Goal: Find specific page/section: Find specific page/section

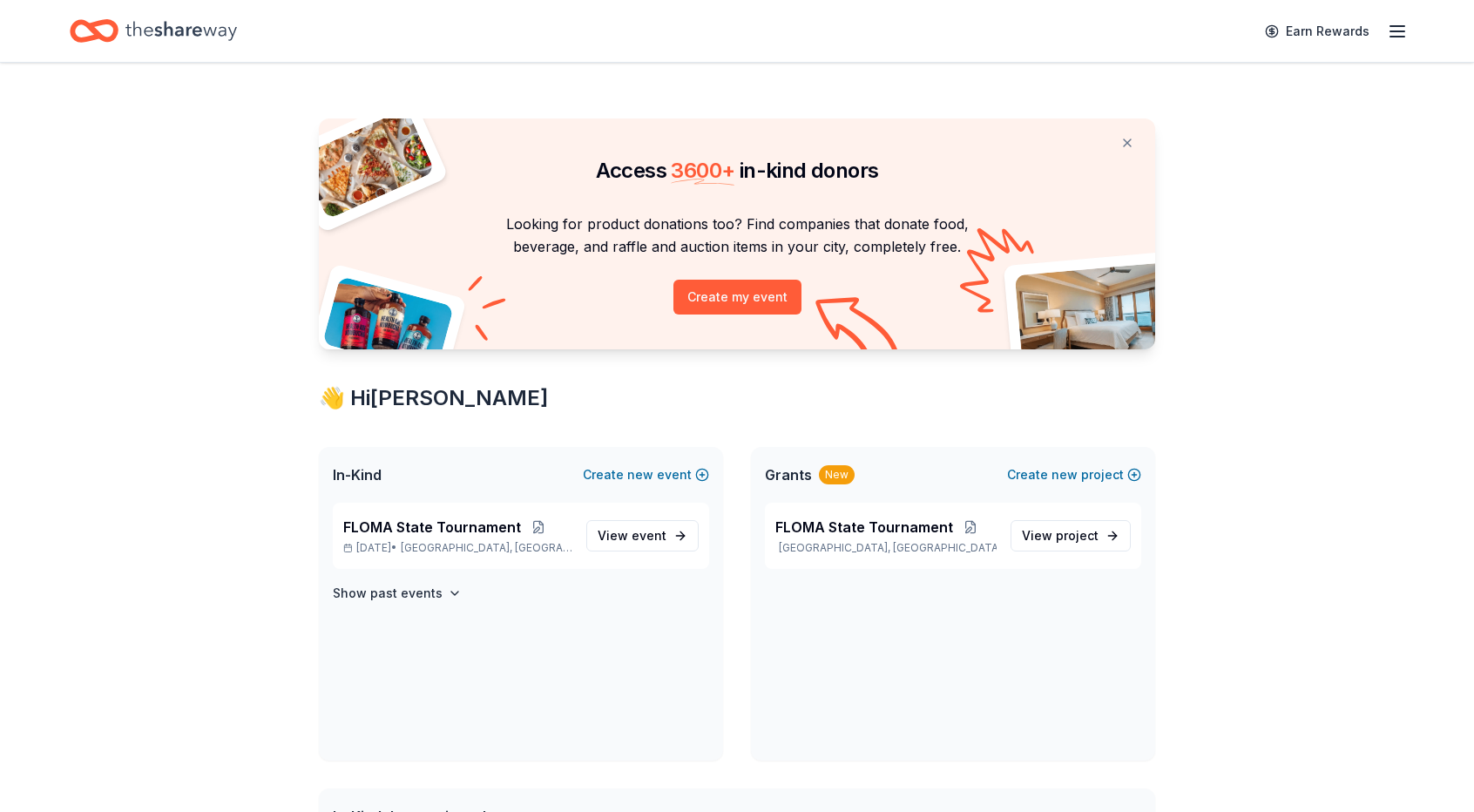
click at [439, 476] on div "In-Kind Create new event" at bounding box center [521, 475] width 404 height 56
click at [652, 533] on span "event" at bounding box center [649, 535] width 35 height 14
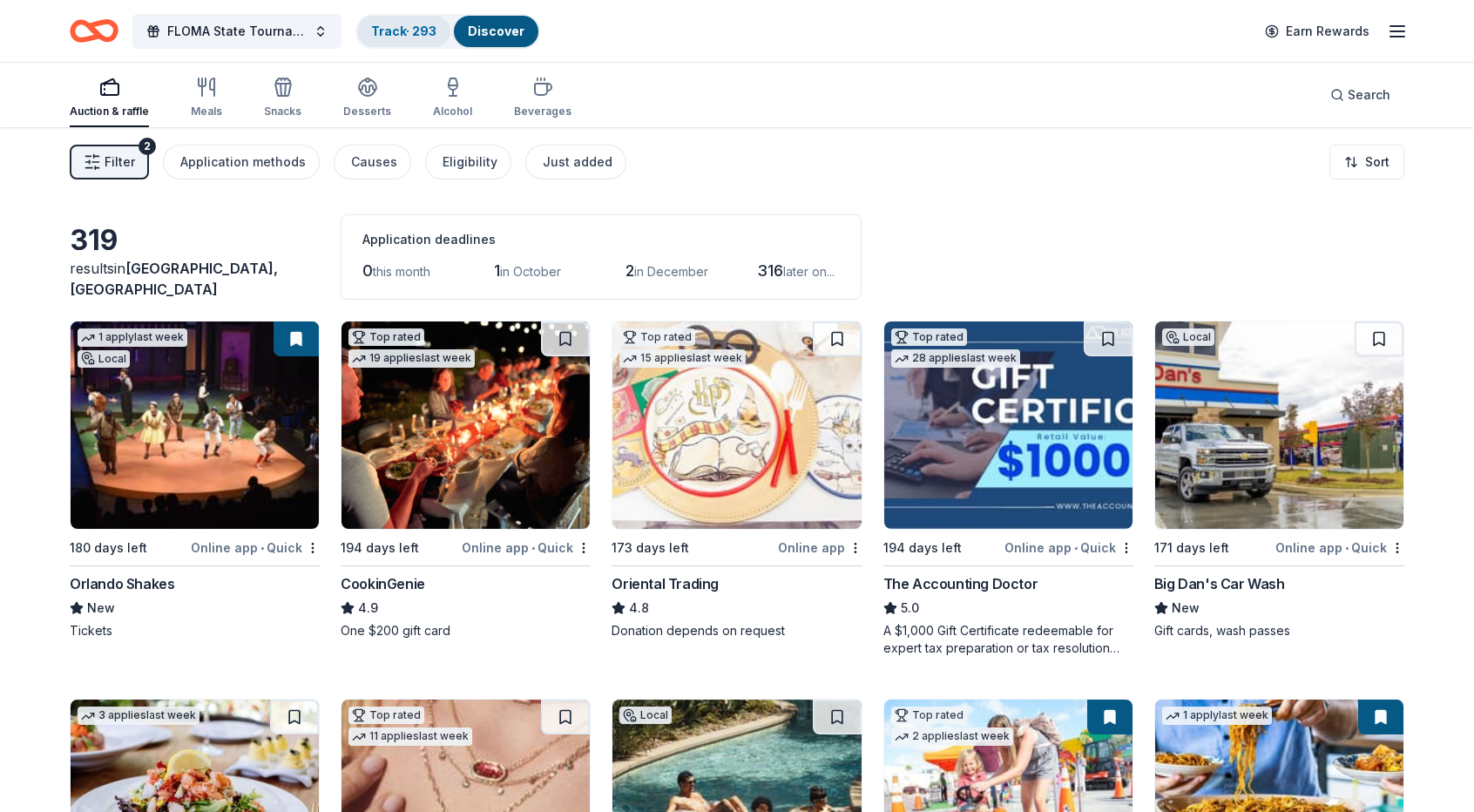
click at [398, 26] on link "Track · 293" at bounding box center [404, 30] width 66 height 14
click at [494, 25] on div "Discover" at bounding box center [496, 31] width 84 height 31
click at [494, 25] on link "Discover" at bounding box center [496, 30] width 57 height 14
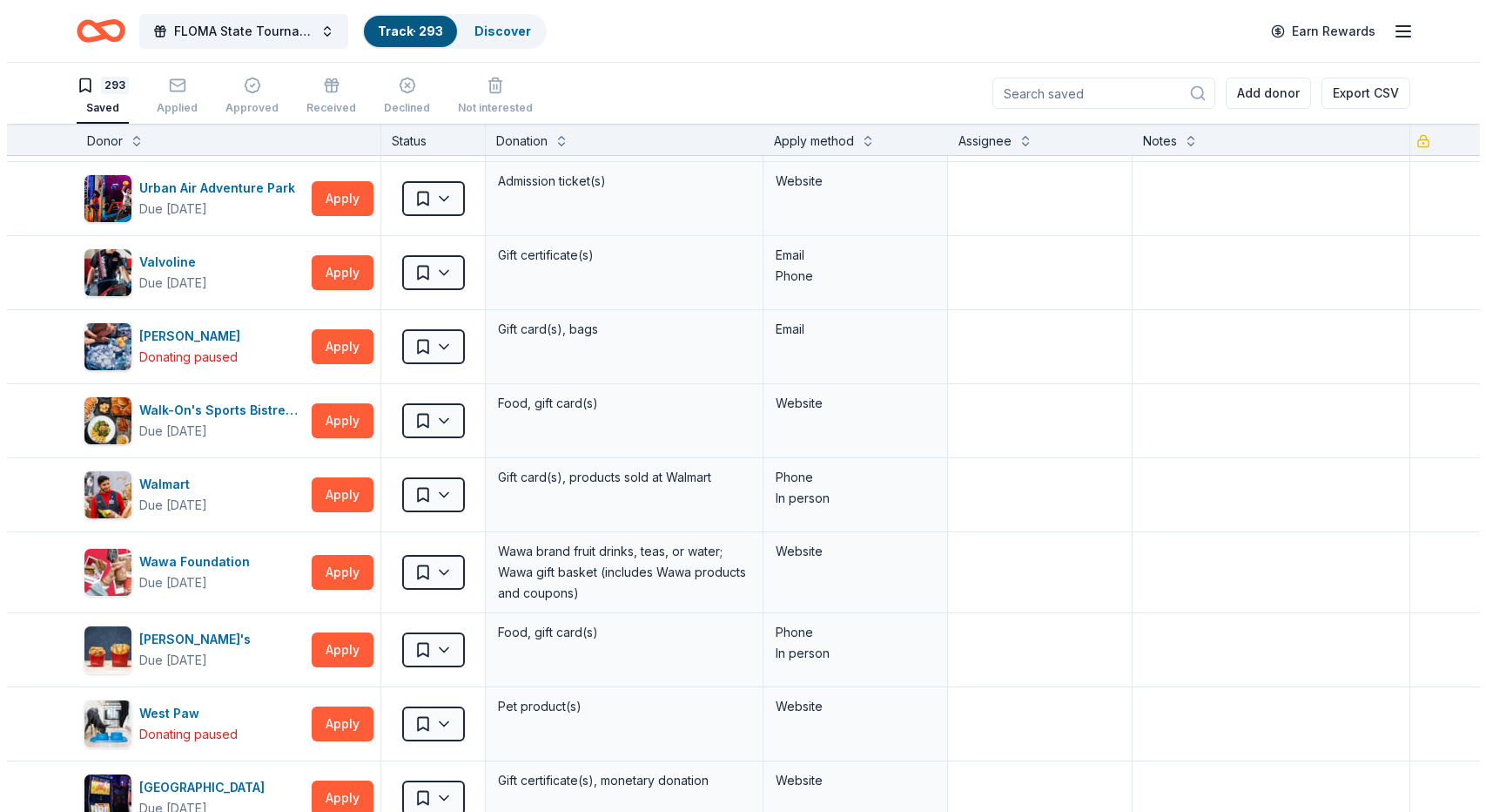
scroll to position [21381, 0]
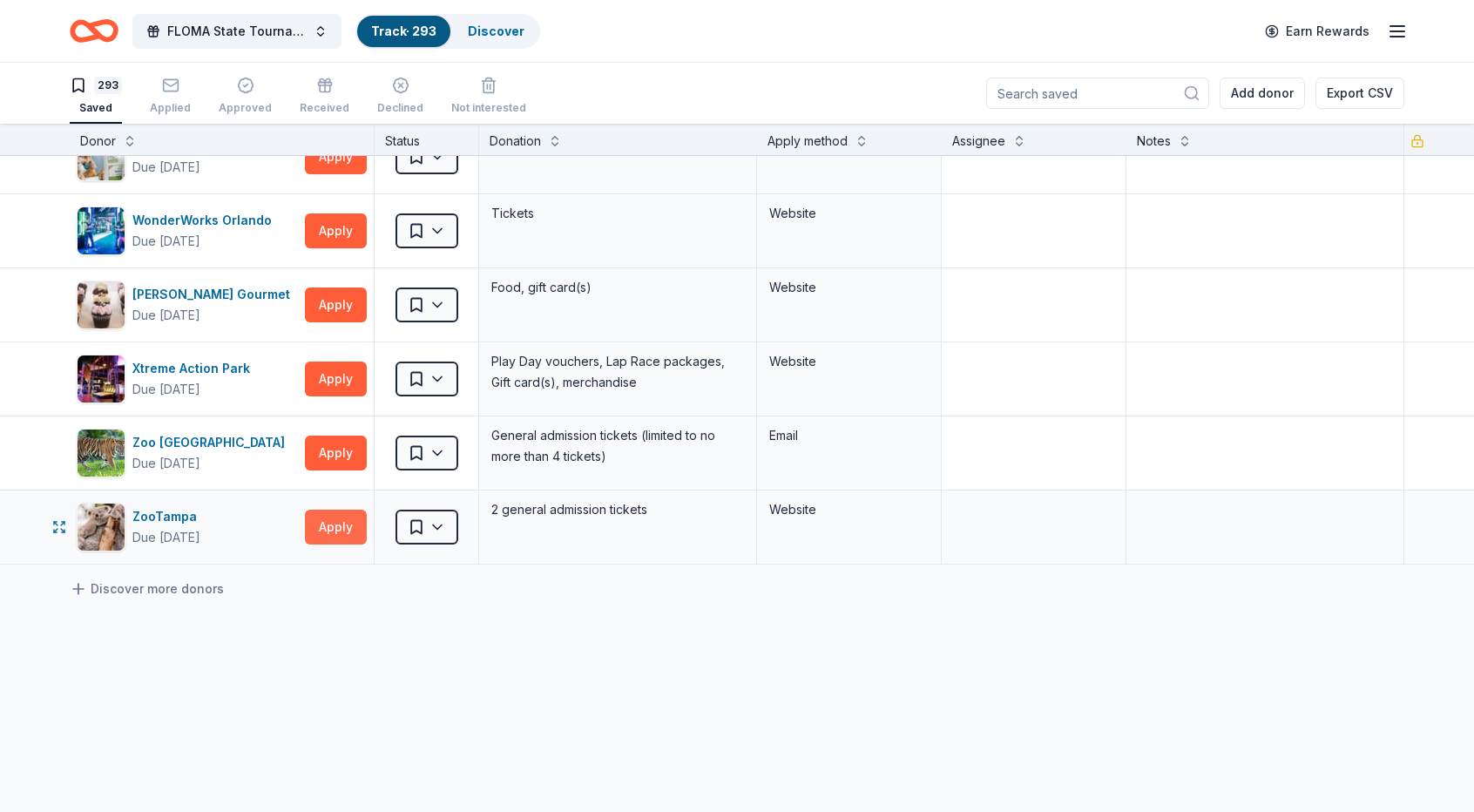
click at [351, 510] on button "Apply" at bounding box center [336, 527] width 62 height 35
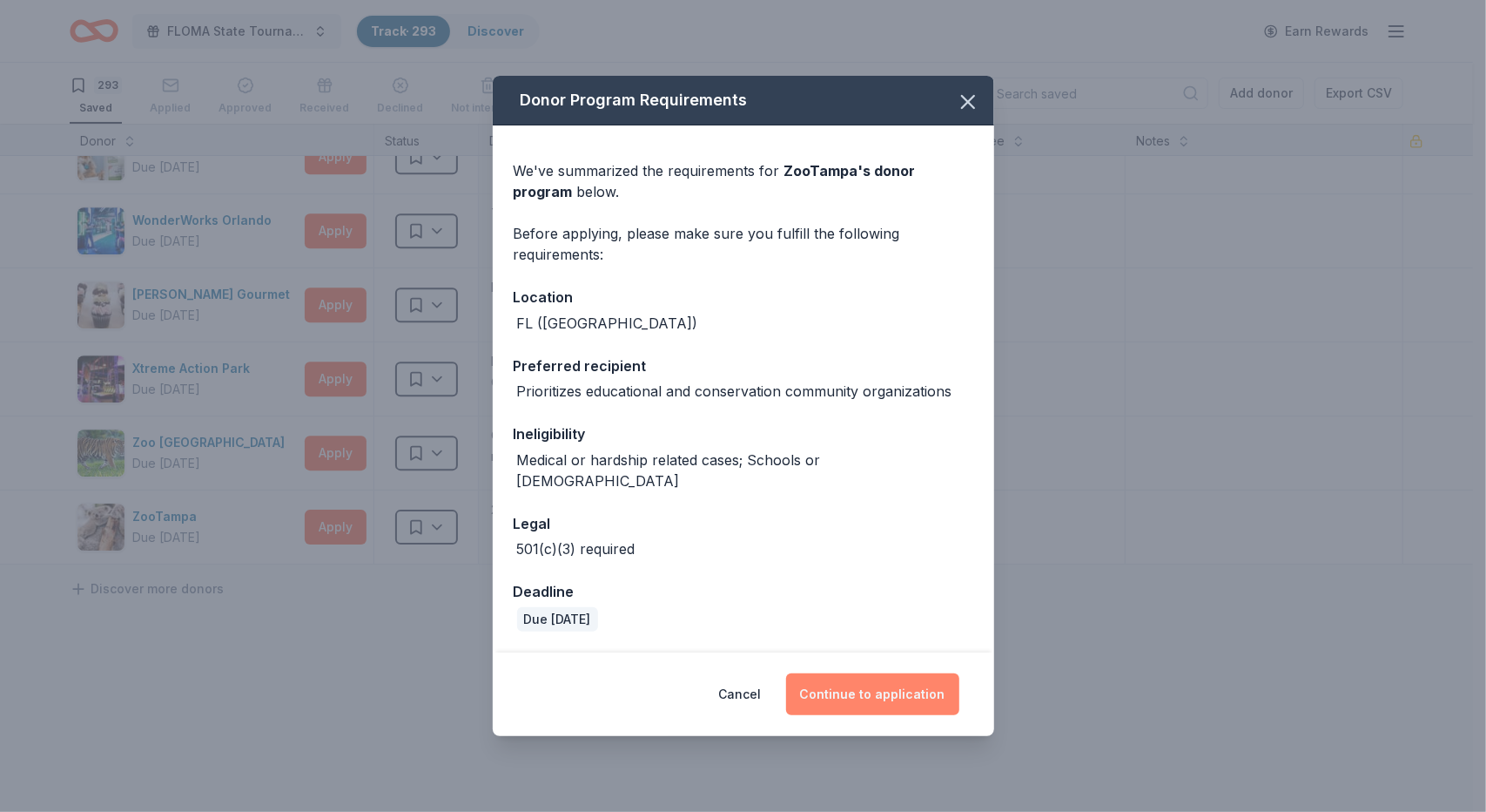
click at [898, 684] on button "Continue to application" at bounding box center [872, 693] width 173 height 42
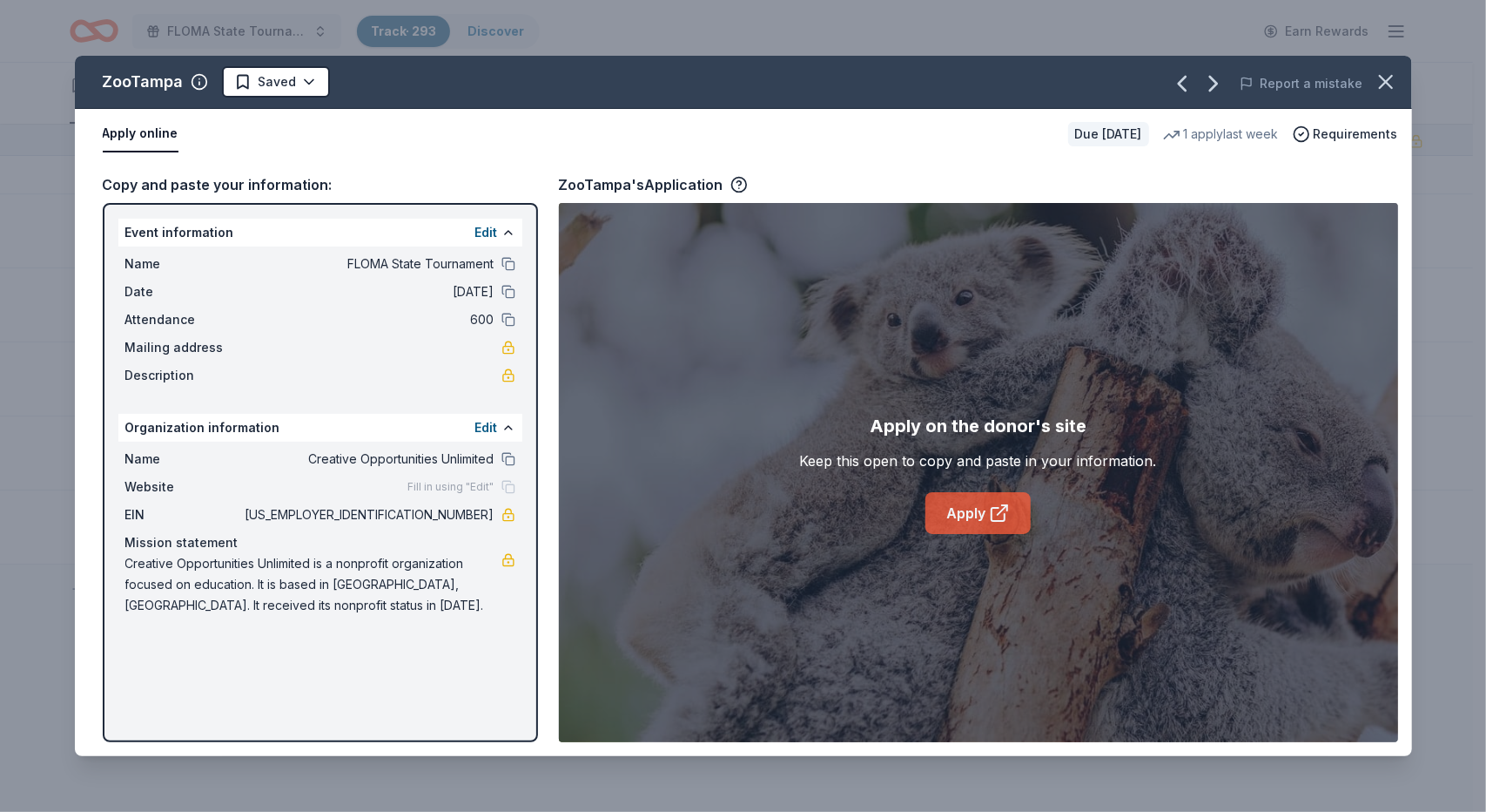
click at [971, 514] on link "Apply" at bounding box center [978, 513] width 105 height 42
